Goal: Information Seeking & Learning: Learn about a topic

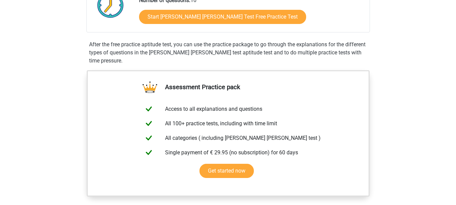
scroll to position [131, 0]
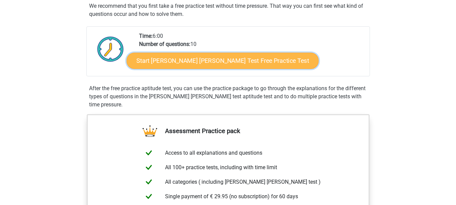
click at [214, 63] on link "Start Watson Glaser Test Free Practice Test" at bounding box center [223, 61] width 192 height 16
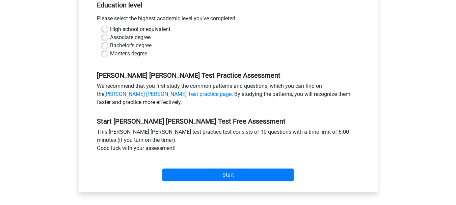
scroll to position [149, 0]
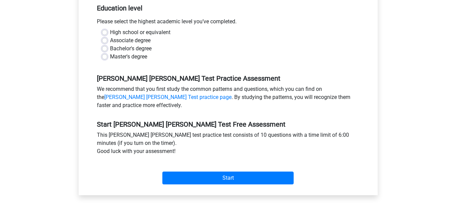
click at [137, 45] on label "Bachelor's degree" at bounding box center [131, 49] width 42 height 8
click at [107, 45] on input "Bachelor's degree" at bounding box center [104, 48] width 5 height 7
radio input "true"
click at [231, 94] on link "[PERSON_NAME] [PERSON_NAME] Test practice page" at bounding box center [167, 97] width 127 height 6
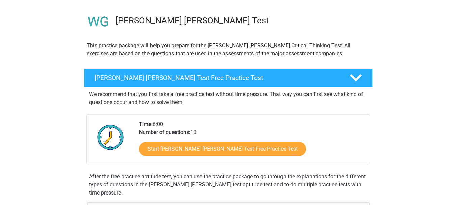
scroll to position [41, 0]
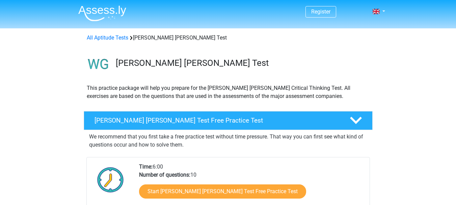
scroll to position [41, 0]
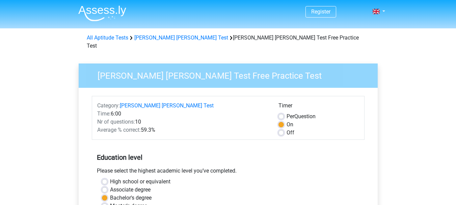
scroll to position [149, 0]
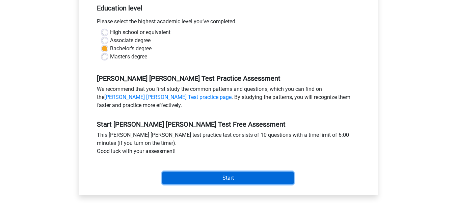
click at [241, 172] on input "Start" at bounding box center [227, 177] width 131 height 13
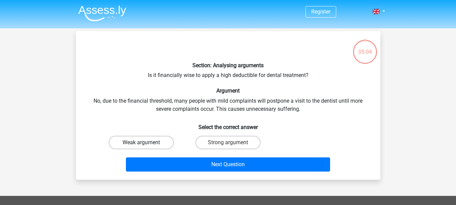
click at [162, 143] on label "Weak argument" at bounding box center [141, 142] width 65 height 13
click at [145, 143] on input "Weak argument" at bounding box center [143, 144] width 4 height 4
radio input "true"
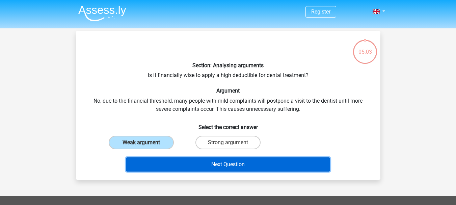
click at [187, 161] on button "Next Question" at bounding box center [228, 164] width 204 height 14
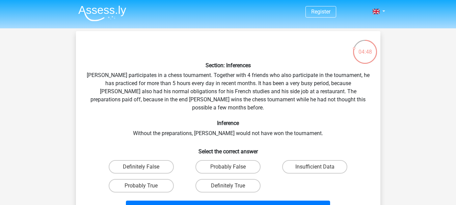
click at [372, 56] on div "04:48" at bounding box center [364, 47] width 25 height 17
click at [369, 51] on div "04:47" at bounding box center [364, 47] width 25 height 17
click at [215, 160] on label "Probably False" at bounding box center [227, 166] width 65 height 13
click at [228, 167] on input "Probably False" at bounding box center [230, 169] width 4 height 4
radio input "true"
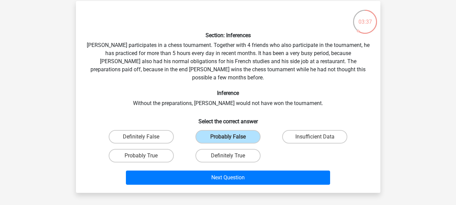
scroll to position [36, 0]
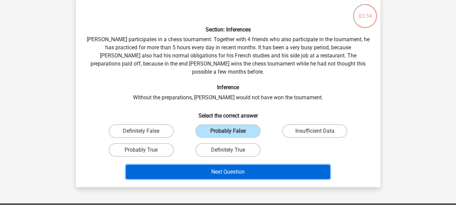
click at [289, 168] on button "Next Question" at bounding box center [228, 172] width 204 height 14
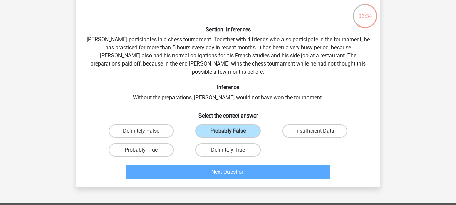
scroll to position [31, 0]
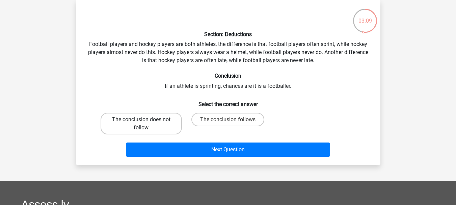
click at [146, 127] on label "The conclusion does not follow" at bounding box center [141, 124] width 81 height 22
click at [145, 124] on input "The conclusion does not follow" at bounding box center [143, 121] width 4 height 4
radio input "true"
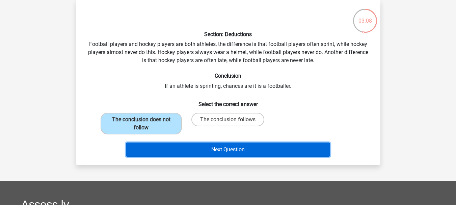
click at [177, 144] on button "Next Question" at bounding box center [228, 149] width 204 height 14
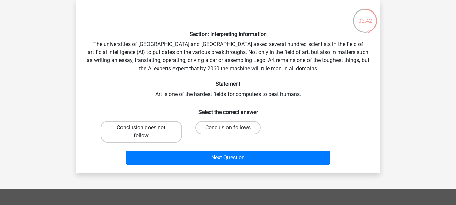
click at [166, 135] on label "Conclusion does not follow" at bounding box center [141, 132] width 81 height 22
click at [145, 132] on input "Conclusion does not follow" at bounding box center [143, 130] width 4 height 4
radio input "true"
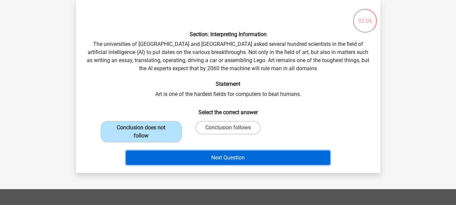
click at [223, 156] on button "Next Question" at bounding box center [228, 158] width 204 height 14
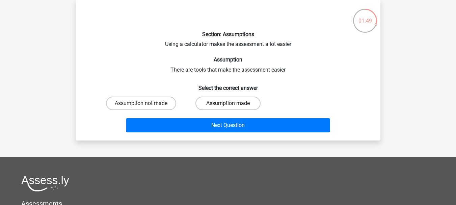
click at [212, 107] on label "Assumption made" at bounding box center [227, 103] width 65 height 13
click at [228, 107] on input "Assumption made" at bounding box center [230, 105] width 4 height 4
radio input "true"
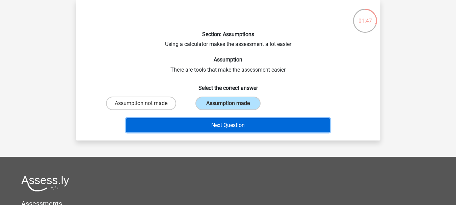
click at [222, 124] on button "Next Question" at bounding box center [228, 125] width 204 height 14
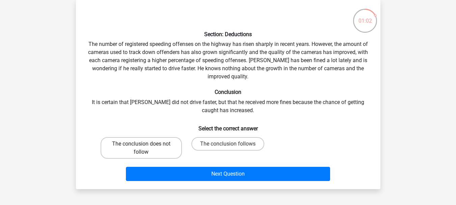
click at [145, 154] on label "The conclusion does not follow" at bounding box center [141, 148] width 81 height 22
click at [145, 148] on input "The conclusion does not follow" at bounding box center [143, 146] width 4 height 4
radio input "true"
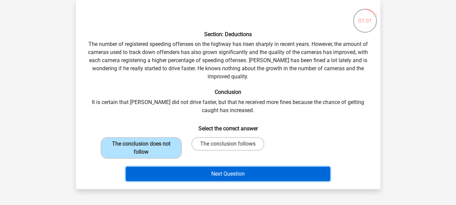
click at [147, 169] on button "Next Question" at bounding box center [228, 174] width 204 height 14
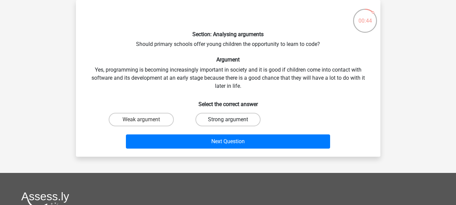
click at [217, 115] on label "Strong argument" at bounding box center [227, 119] width 65 height 13
click at [228, 119] on input "Strong argument" at bounding box center [230, 121] width 4 height 4
radio input "true"
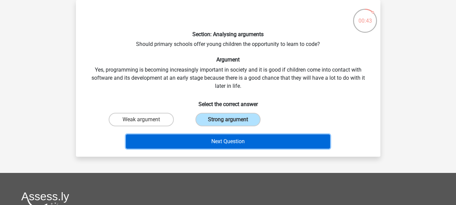
click at [212, 138] on button "Next Question" at bounding box center [228, 141] width 204 height 14
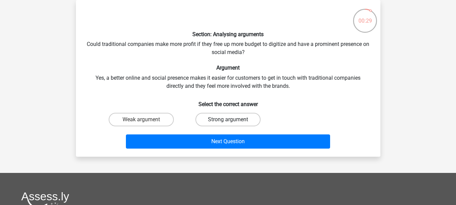
click at [211, 120] on label "Strong argument" at bounding box center [227, 119] width 65 height 13
click at [228, 120] on input "Strong argument" at bounding box center [230, 121] width 4 height 4
radio input "true"
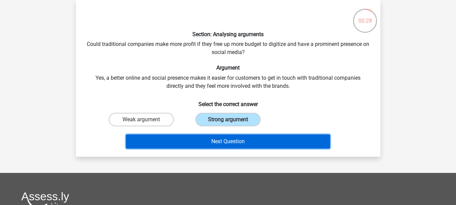
click at [202, 135] on button "Next Question" at bounding box center [228, 141] width 204 height 14
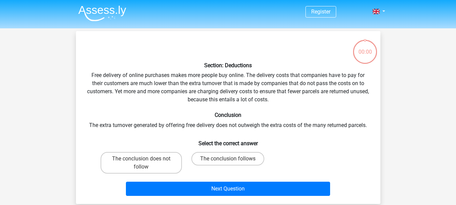
scroll to position [31, 0]
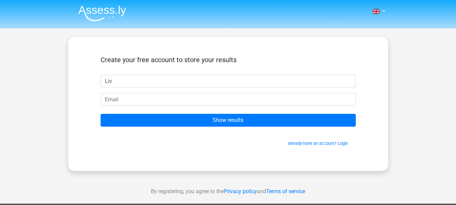
type input "Liv"
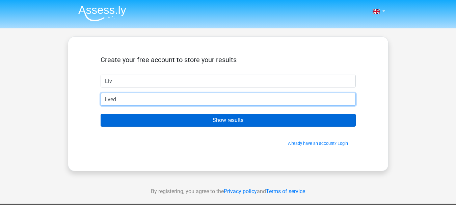
type input "[EMAIL_ADDRESS][DOMAIN_NAME]"
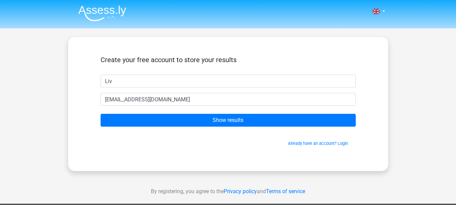
click at [182, 113] on form "Create your free account to store your results Liv livedbusiness@gmail.com Show…" at bounding box center [228, 101] width 255 height 91
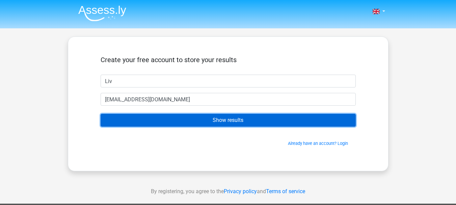
click at [182, 117] on input "Show results" at bounding box center [228, 120] width 255 height 13
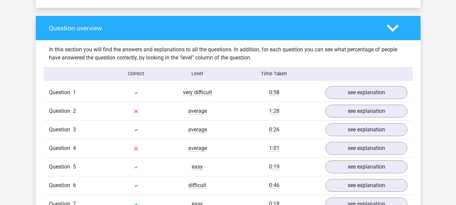
scroll to position [494, 0]
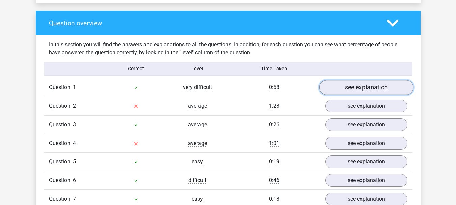
click at [397, 83] on link "see explanation" at bounding box center [366, 87] width 94 height 15
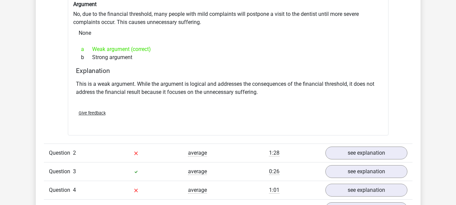
scroll to position [637, 0]
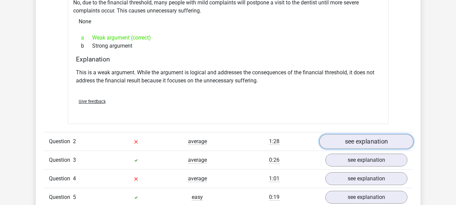
click at [367, 134] on link "see explanation" at bounding box center [366, 141] width 94 height 15
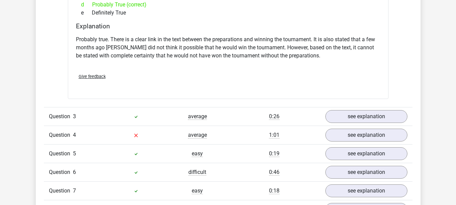
scroll to position [903, 0]
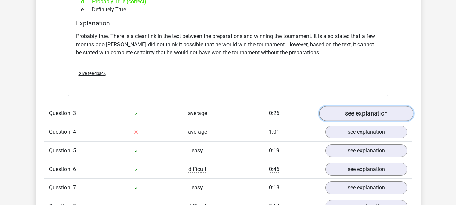
click at [397, 112] on link "see explanation" at bounding box center [366, 113] width 94 height 15
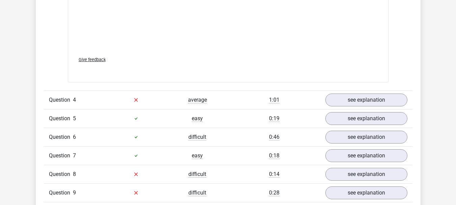
scroll to position [1299, 0]
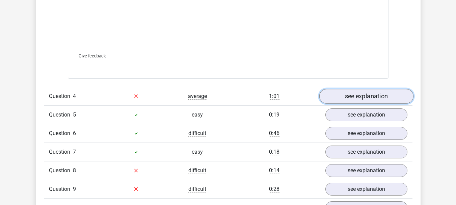
click at [397, 97] on link "see explanation" at bounding box center [366, 96] width 94 height 15
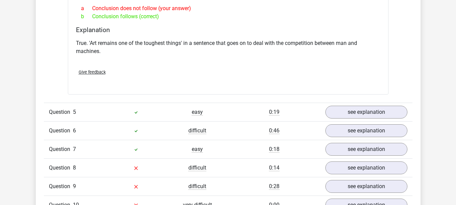
scroll to position [1506, 0]
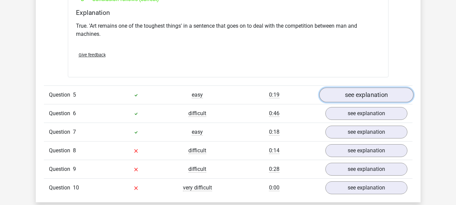
click at [392, 93] on link "see explanation" at bounding box center [366, 94] width 94 height 15
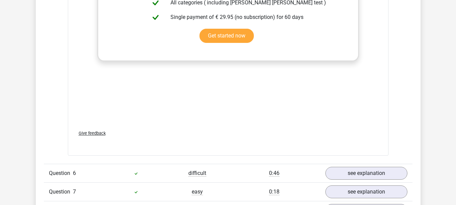
scroll to position [1804, 0]
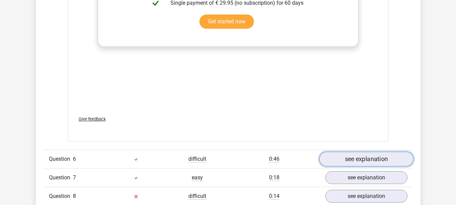
click at [393, 154] on link "see explanation" at bounding box center [366, 159] width 94 height 15
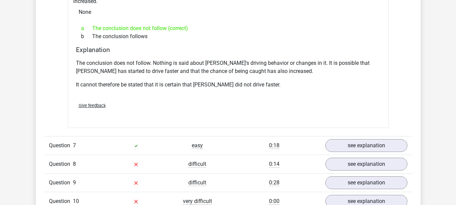
scroll to position [2043, 0]
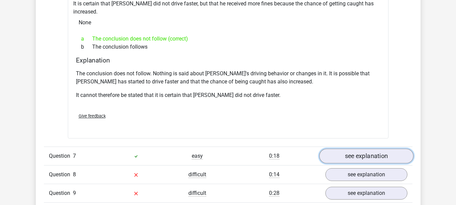
click at [395, 149] on link "see explanation" at bounding box center [366, 156] width 94 height 15
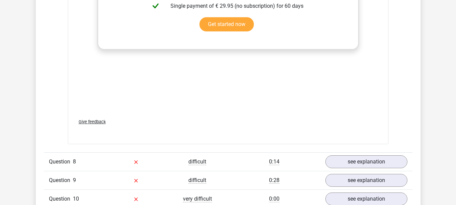
scroll to position [2483, 0]
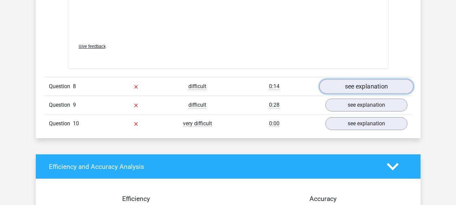
click at [396, 79] on link "see explanation" at bounding box center [366, 86] width 94 height 15
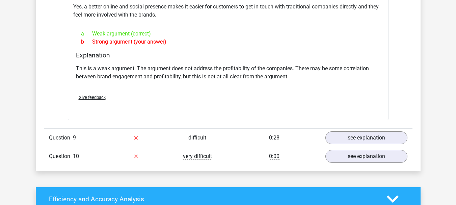
scroll to position [2636, 0]
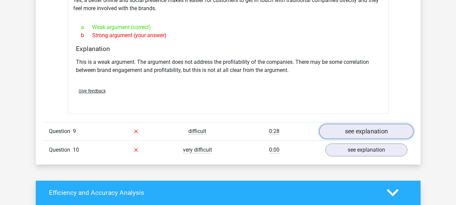
click at [382, 124] on link "see explanation" at bounding box center [366, 131] width 94 height 15
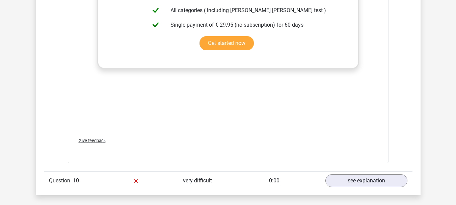
scroll to position [3060, 0]
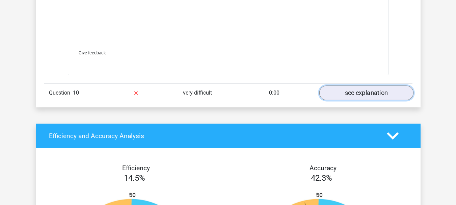
click at [355, 85] on link "see explanation" at bounding box center [366, 92] width 94 height 15
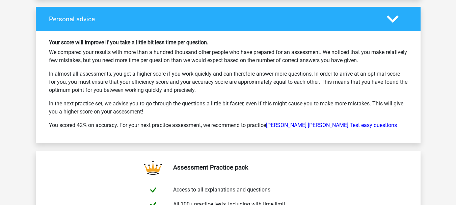
scroll to position [3773, 0]
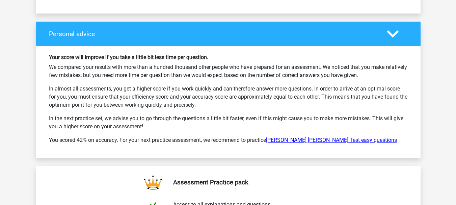
click at [340, 137] on link "Watson Glaser Test easy questions" at bounding box center [331, 140] width 131 height 6
